Goal: Use online tool/utility

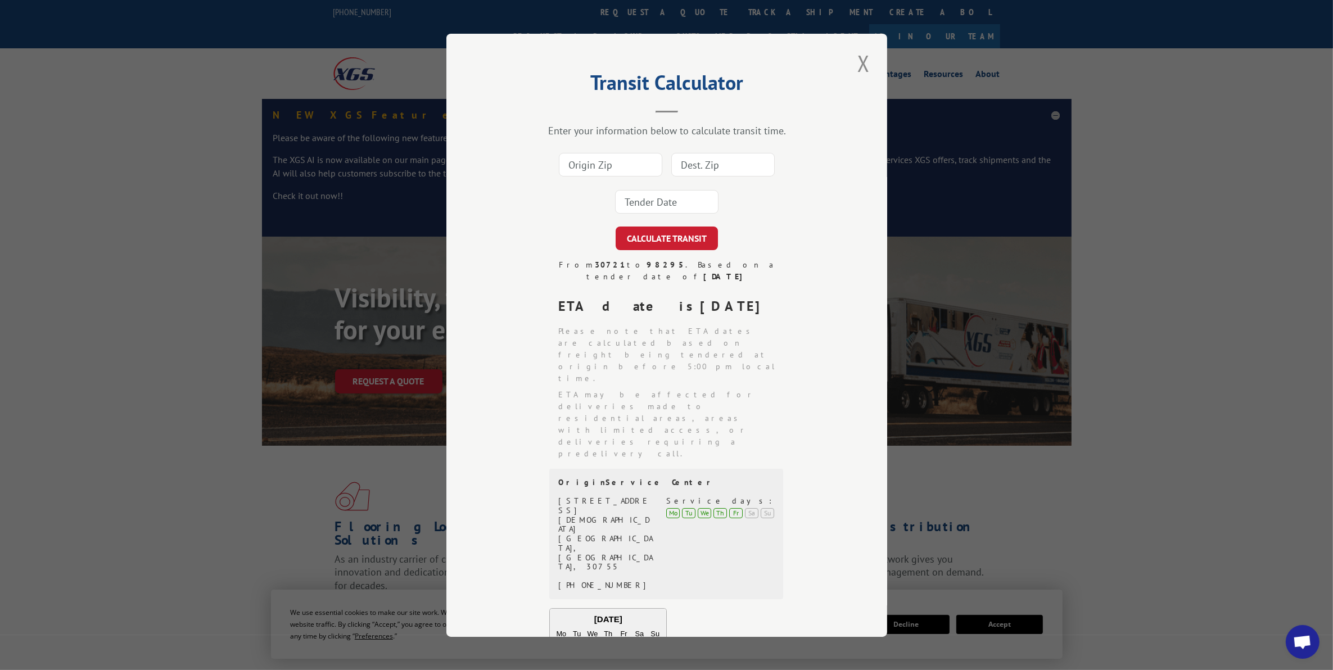
click at [600, 161] on input at bounding box center [610, 165] width 103 height 24
type input "60101"
type input "84119"
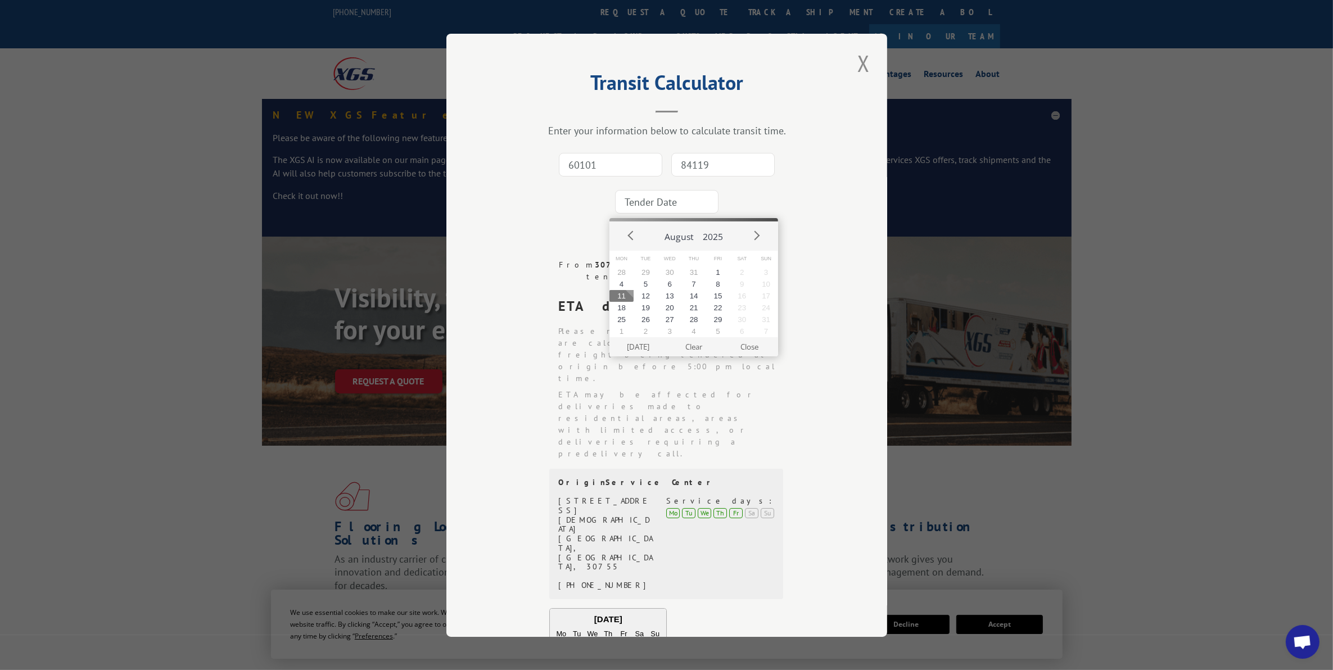
click at [624, 298] on button "11" at bounding box center [621, 296] width 24 height 12
type input "[DATE]"
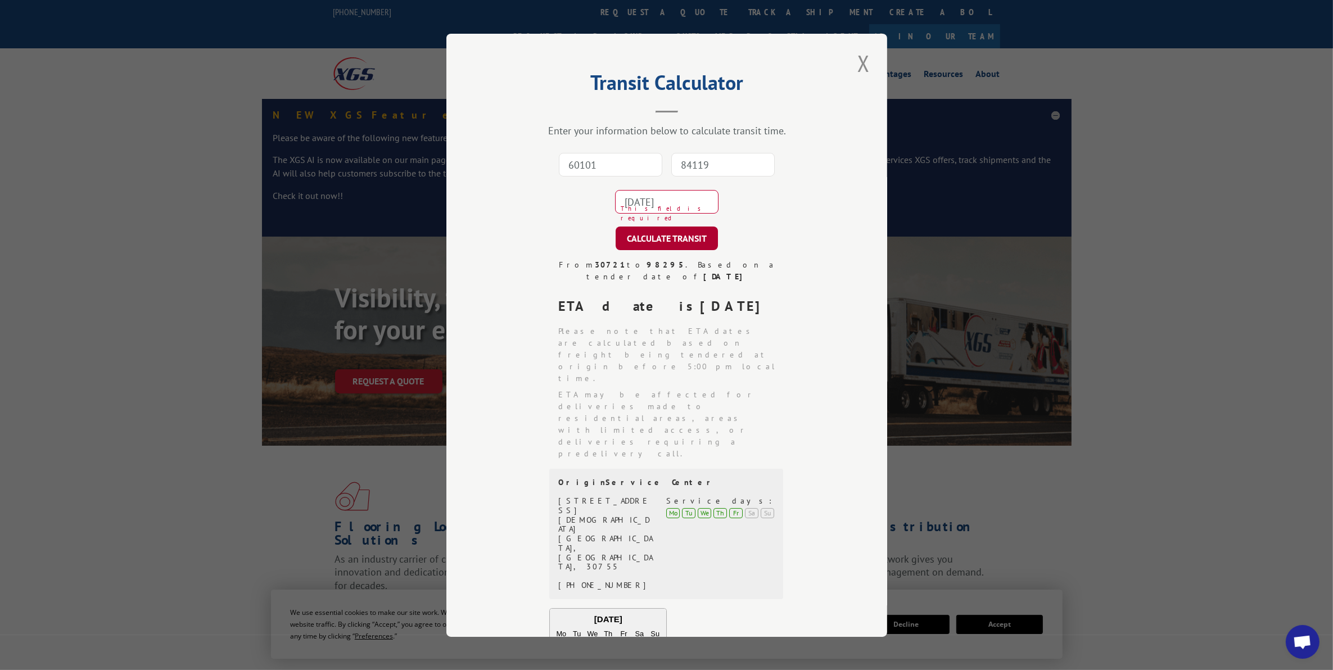
click at [672, 248] on button "CALCULATE TRANSIT" at bounding box center [666, 239] width 102 height 24
click at [586, 156] on input "60101" at bounding box center [610, 165] width 103 height 24
type input "33634"
type input "33177"
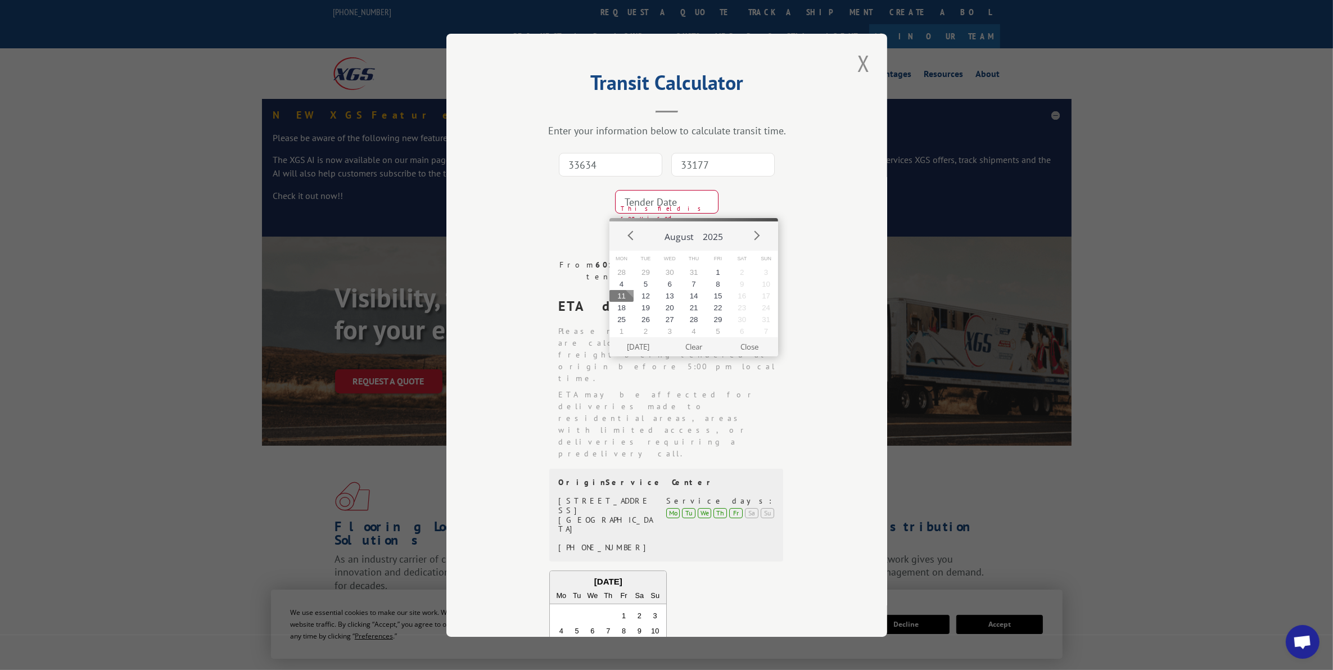
click at [631, 293] on button "11" at bounding box center [621, 296] width 24 height 12
type input "[DATE]"
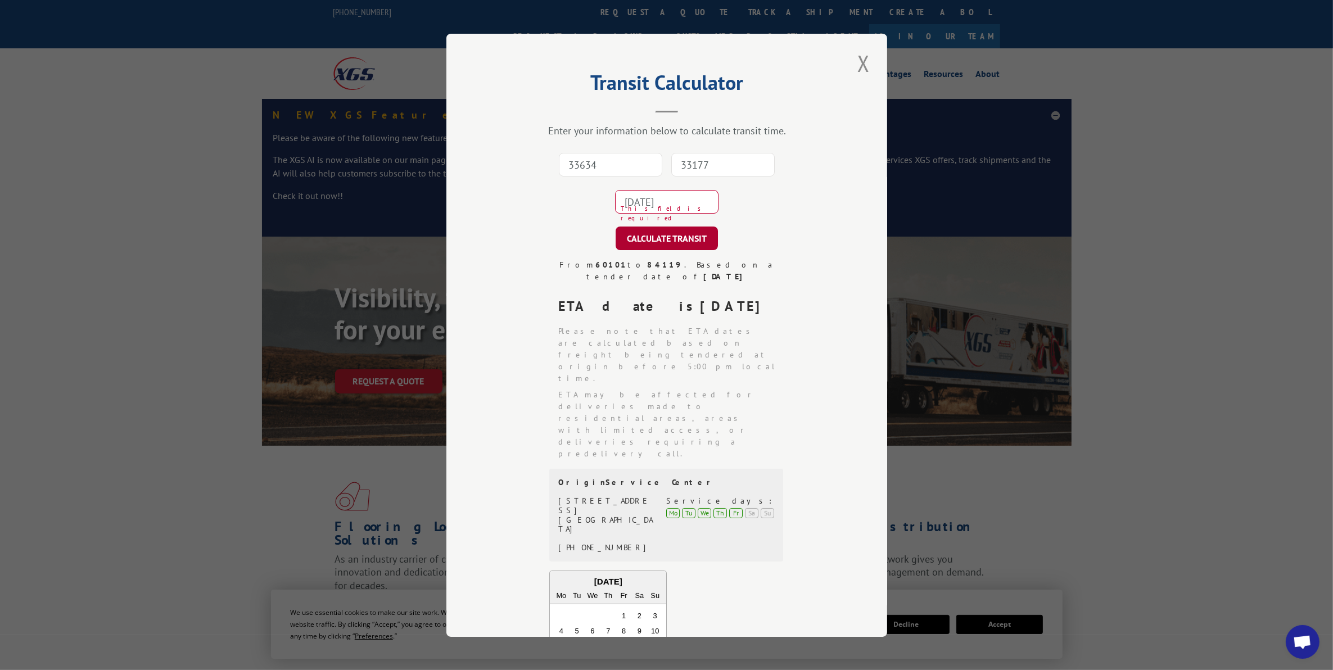
click at [658, 235] on button "CALCULATE TRANSIT" at bounding box center [666, 239] width 102 height 24
